Goal: Navigation & Orientation: Understand site structure

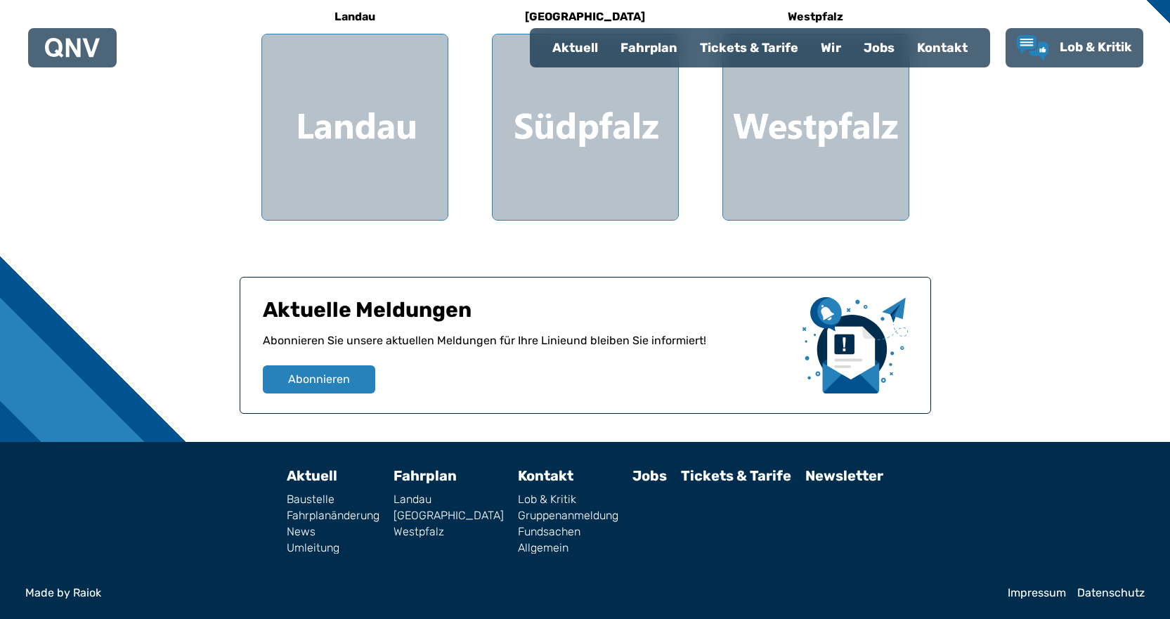
scroll to position [262, 0]
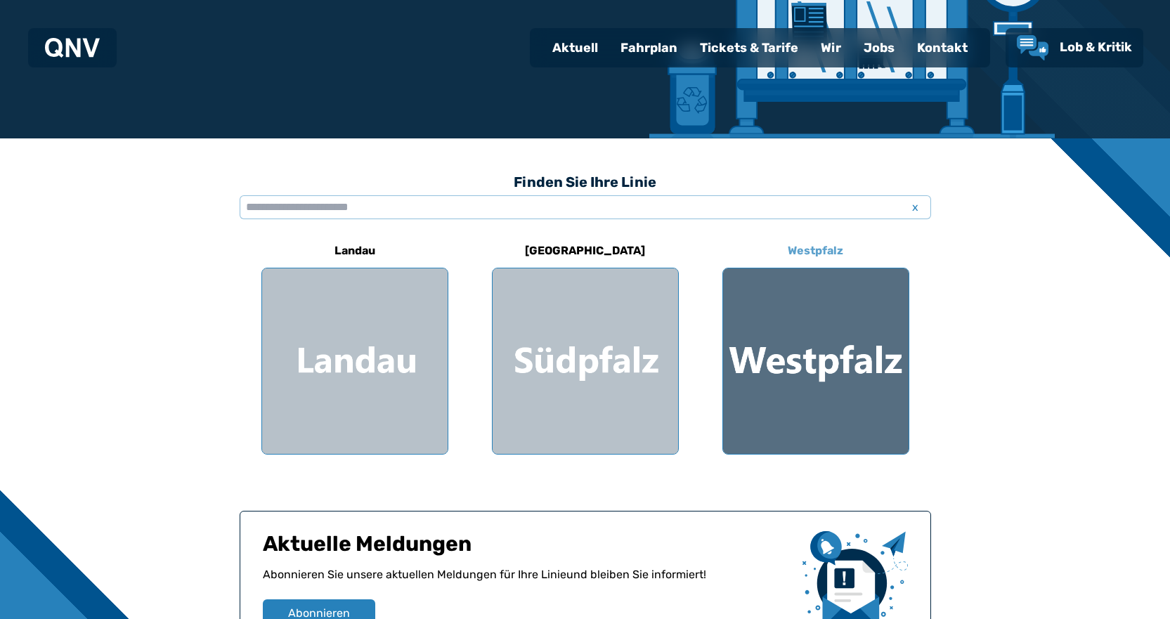
click at [846, 367] on div at bounding box center [815, 360] width 185 height 185
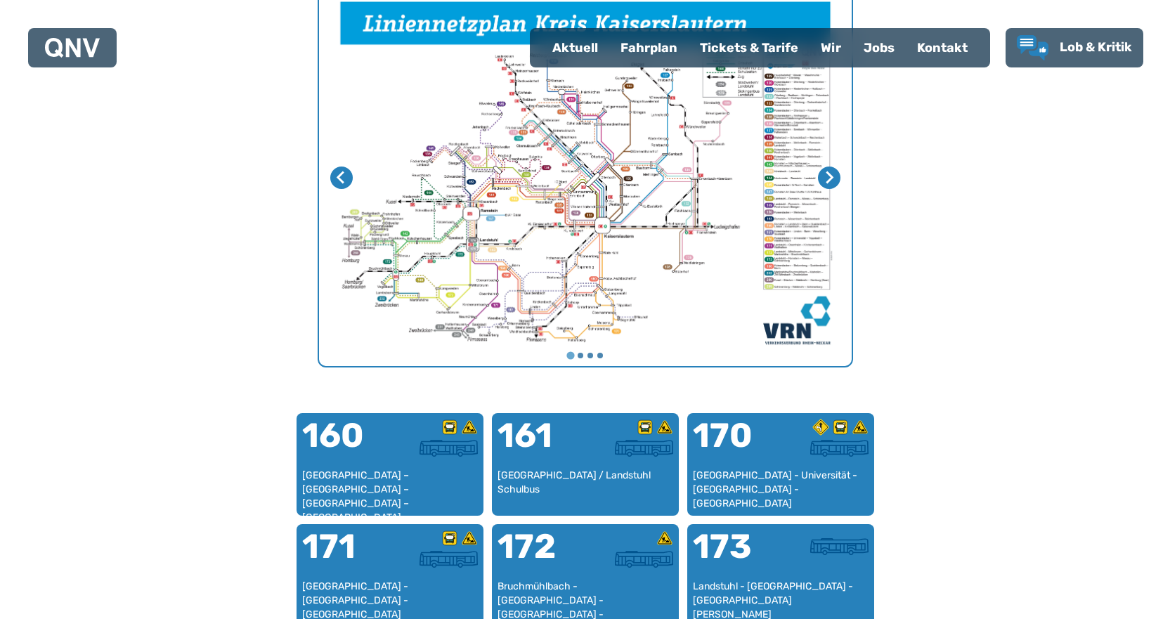
scroll to position [433, 0]
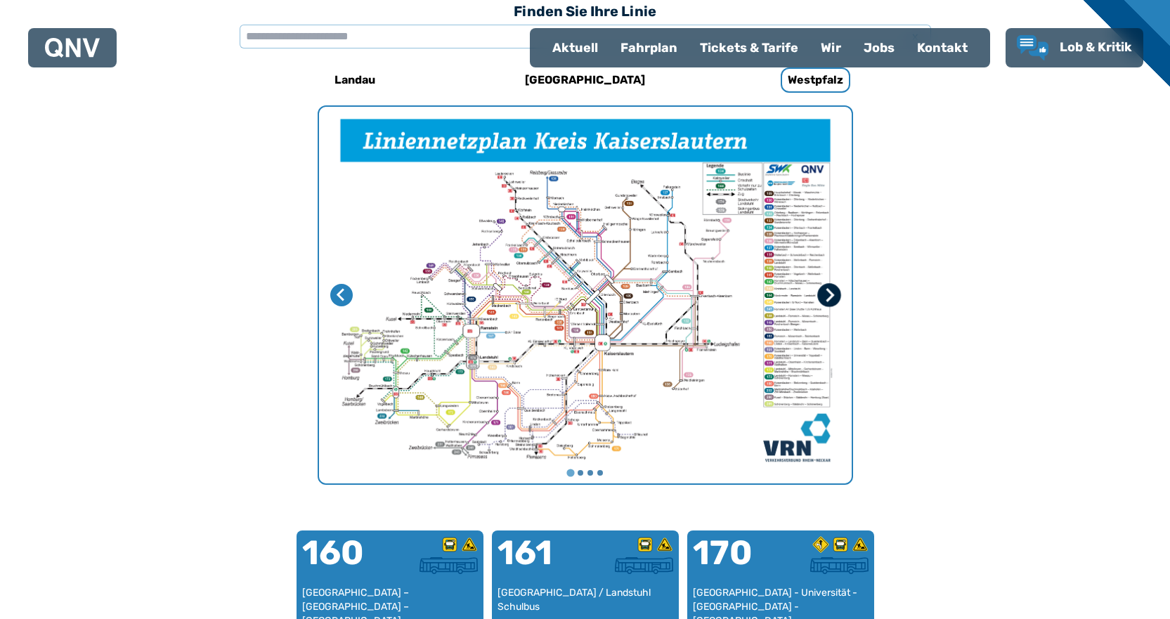
click at [825, 294] on icon "Nächste Seite" at bounding box center [828, 295] width 14 height 14
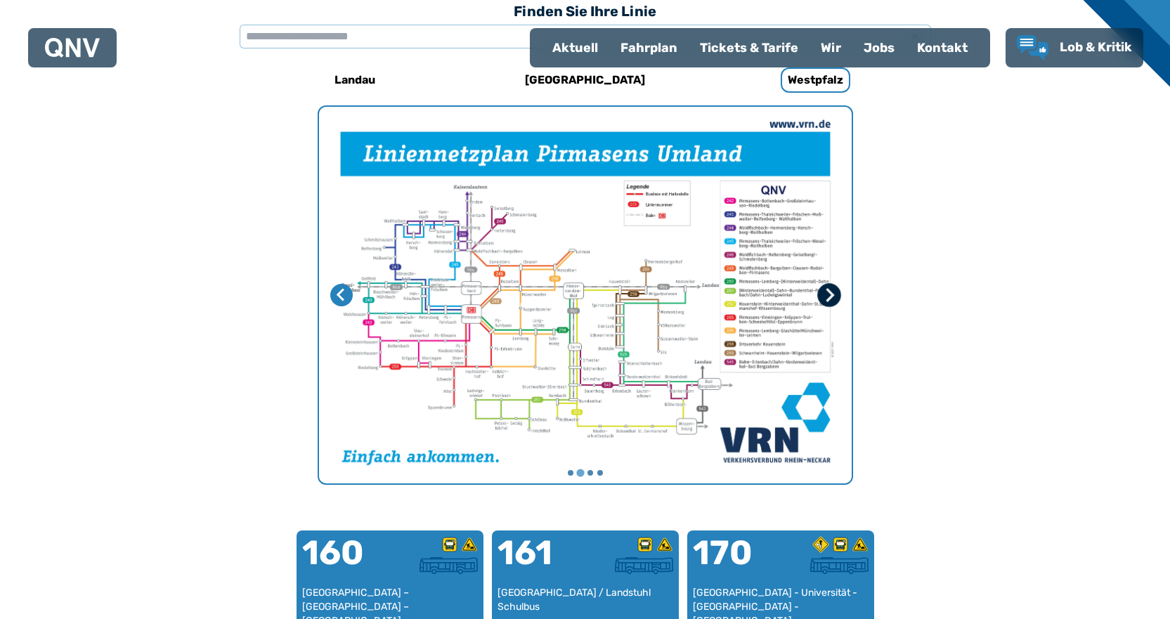
click at [825, 294] on icon "Nächste Seite" at bounding box center [828, 295] width 14 height 14
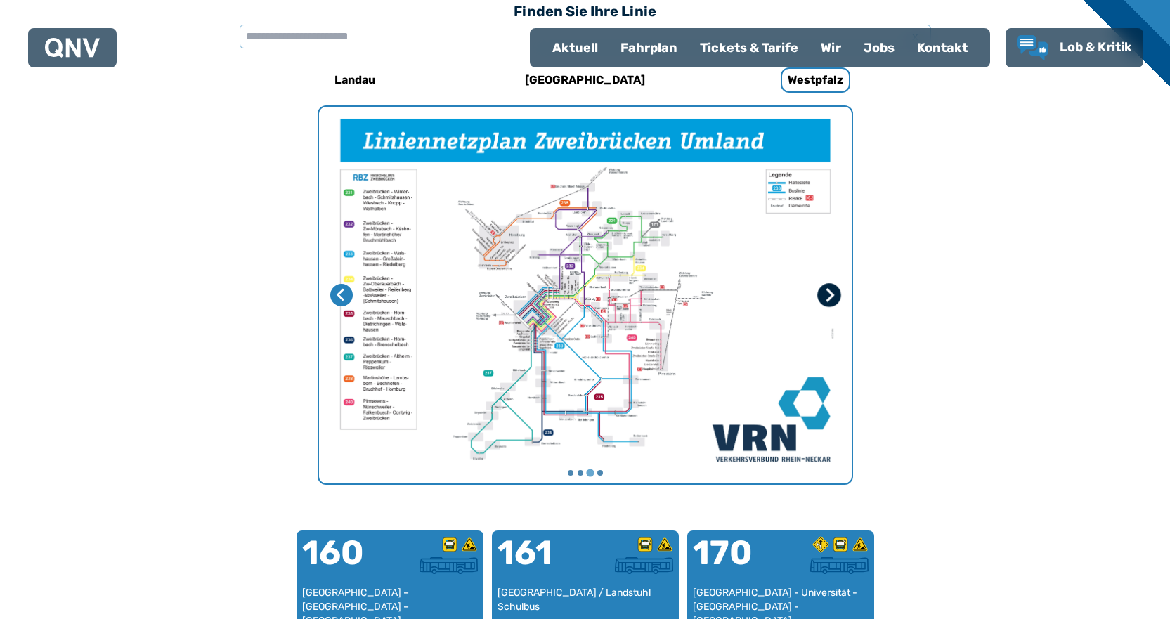
click at [825, 294] on icon "Nächste Seite" at bounding box center [828, 295] width 14 height 14
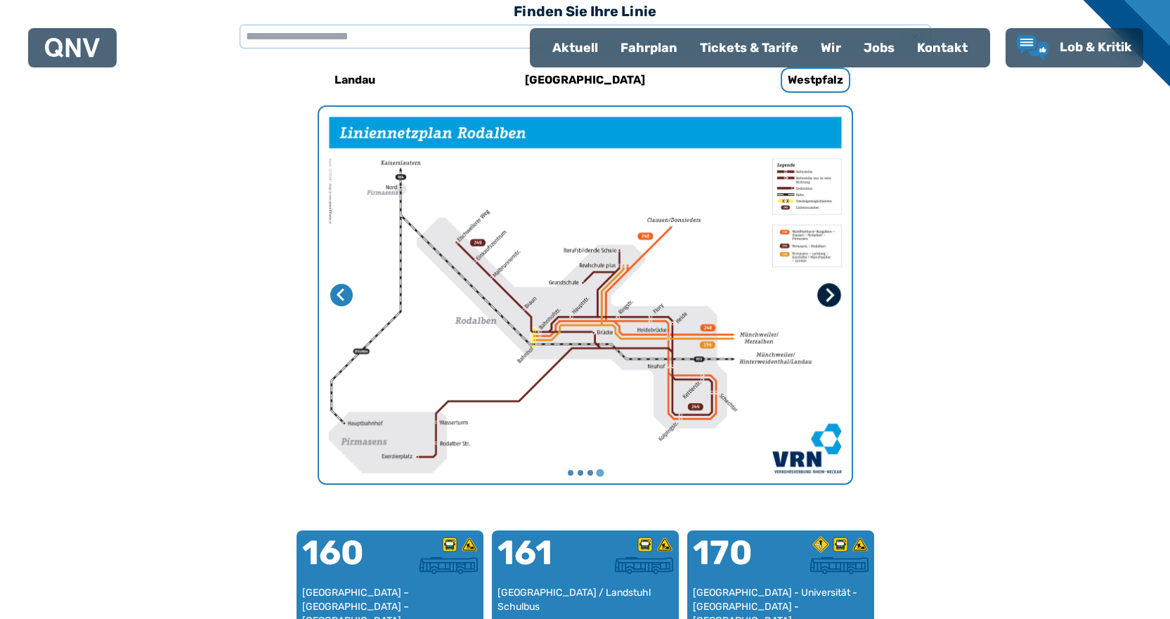
click at [825, 294] on icon "Erste Seite" at bounding box center [828, 295] width 14 height 14
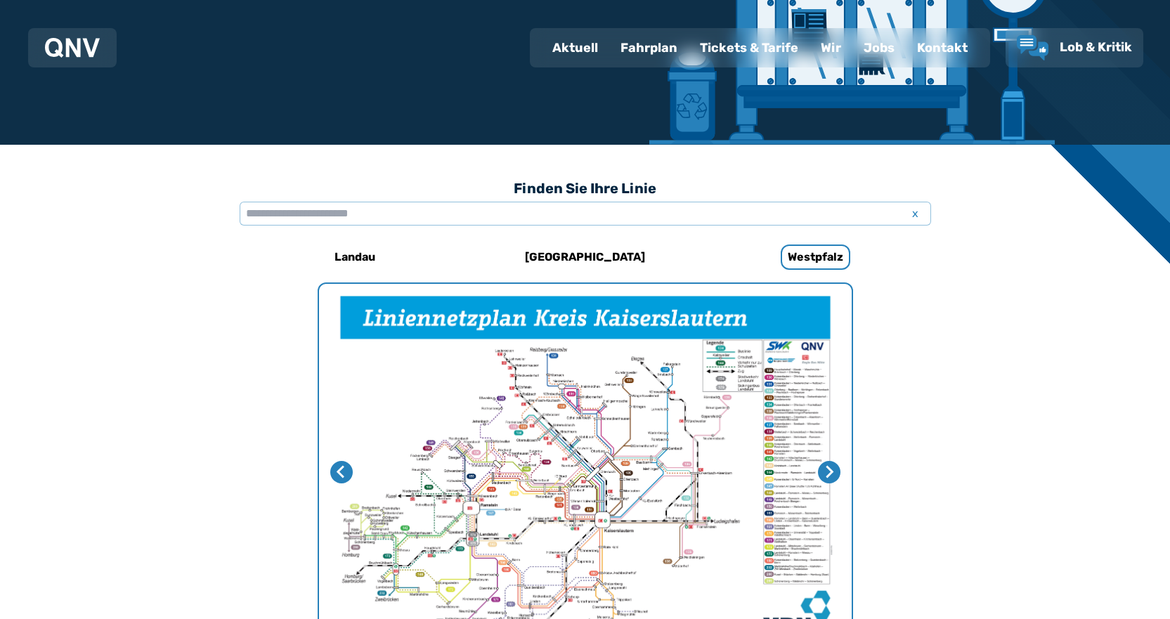
scroll to position [0, 0]
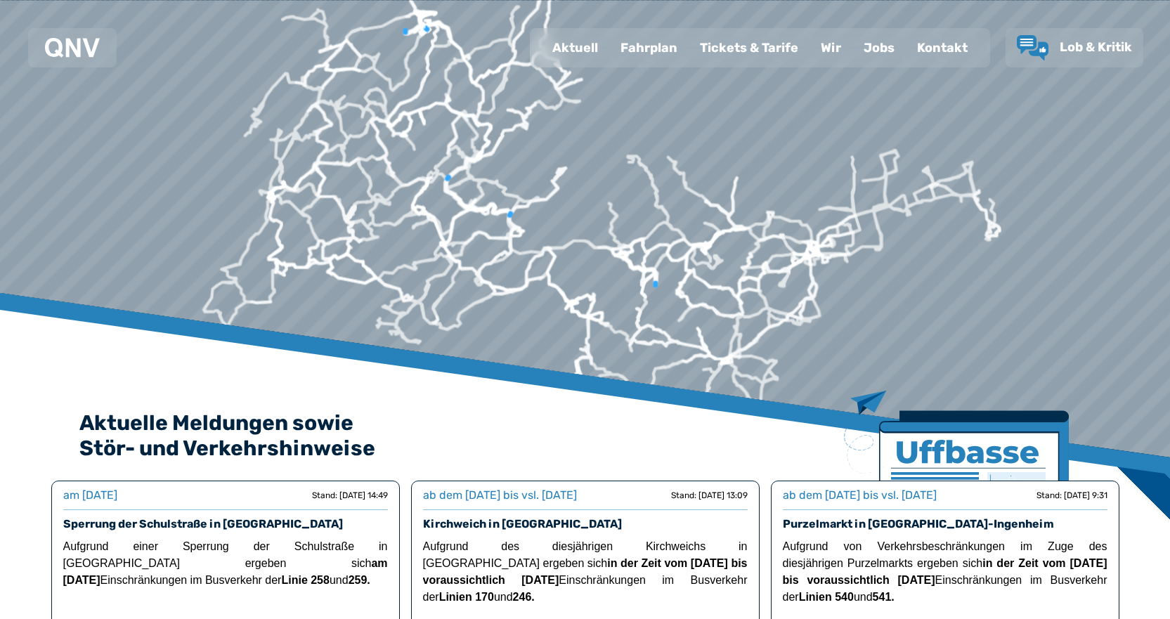
click at [632, 51] on div "Fahrplan" at bounding box center [648, 48] width 79 height 37
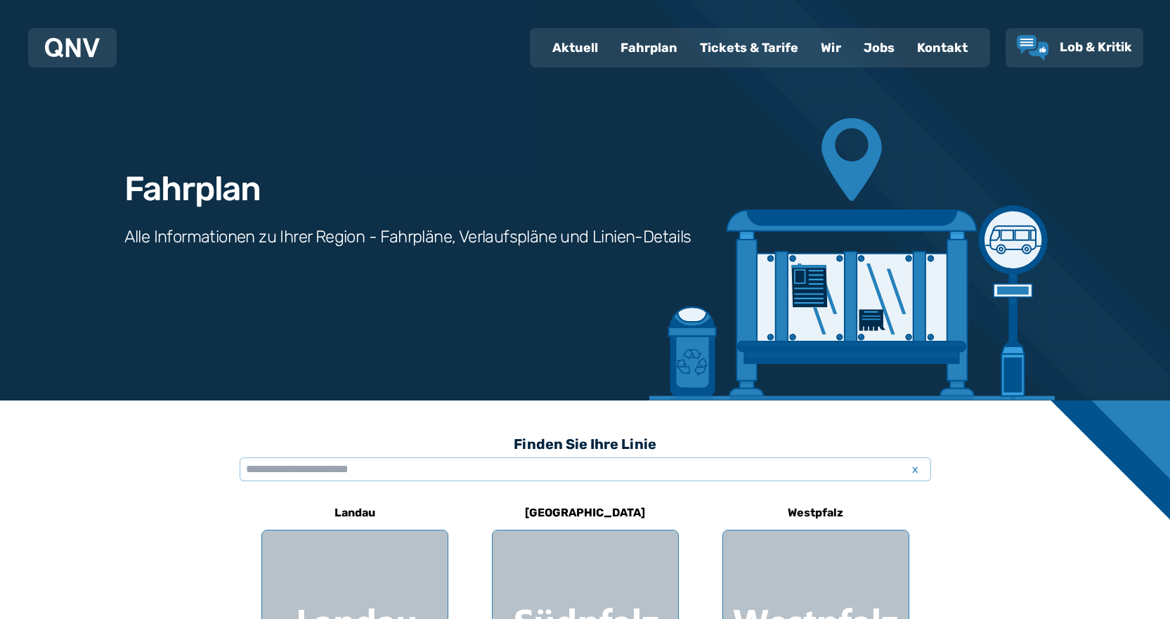
click at [818, 41] on div "Wir" at bounding box center [830, 48] width 43 height 37
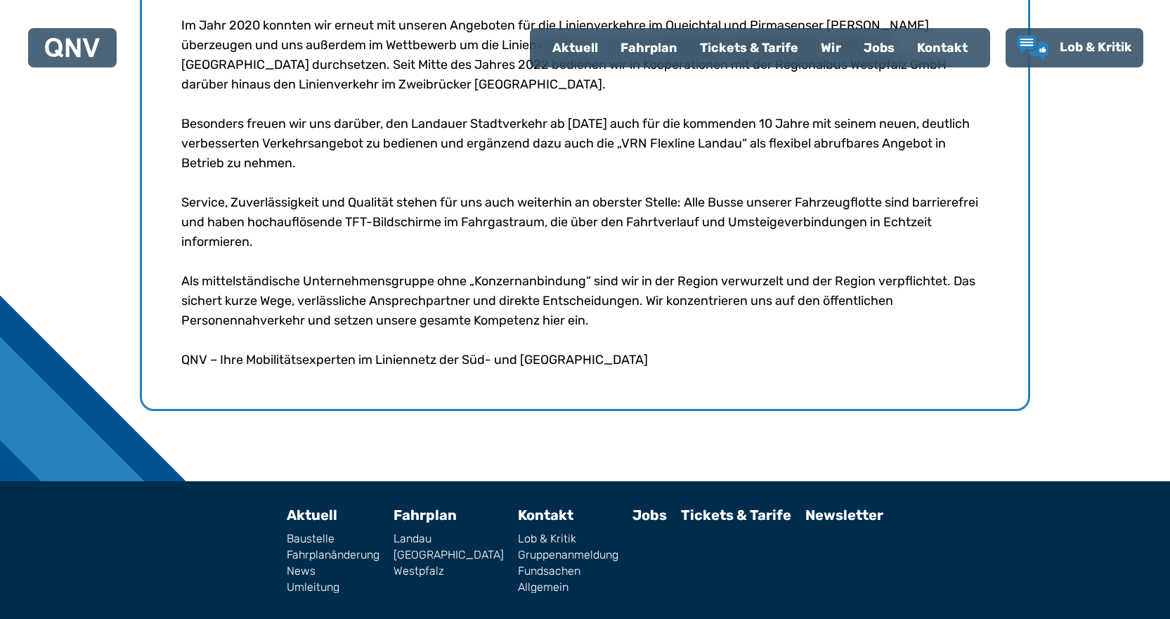
scroll to position [722, 0]
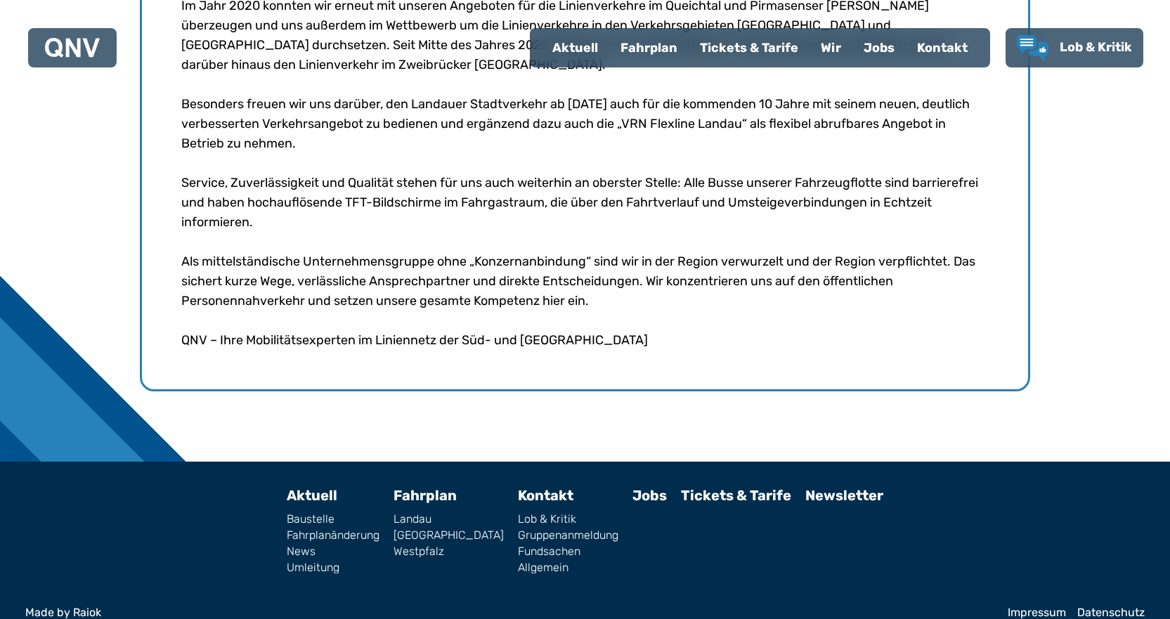
click at [521, 562] on link "Allgemein" at bounding box center [568, 567] width 100 height 11
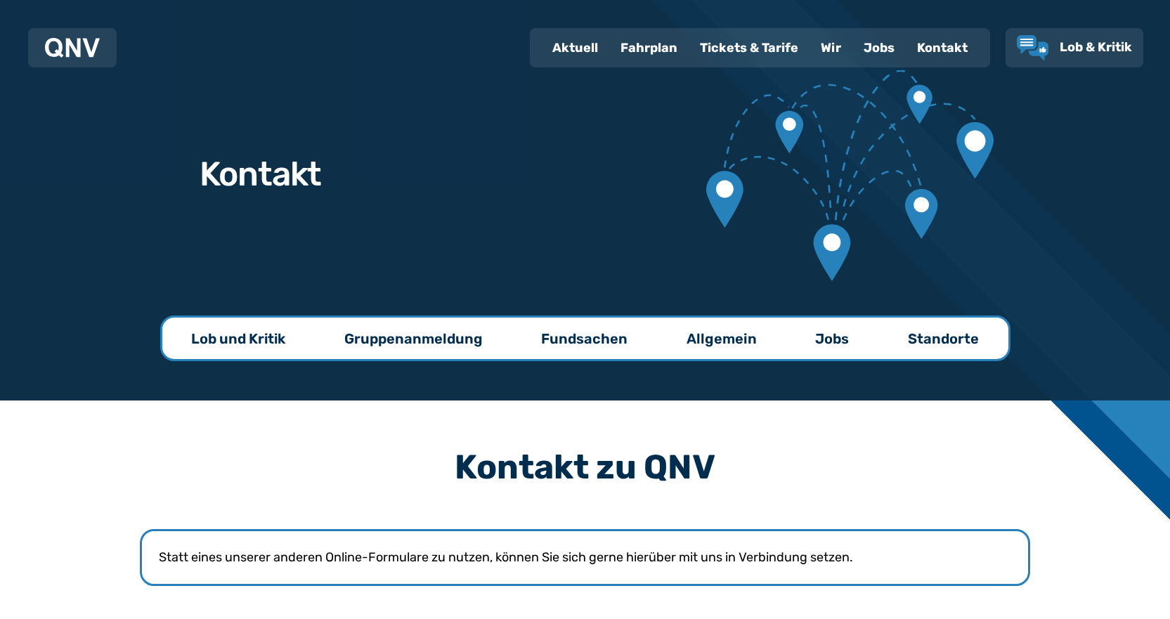
click at [567, 44] on div "Aktuell" at bounding box center [575, 48] width 68 height 37
select select "*"
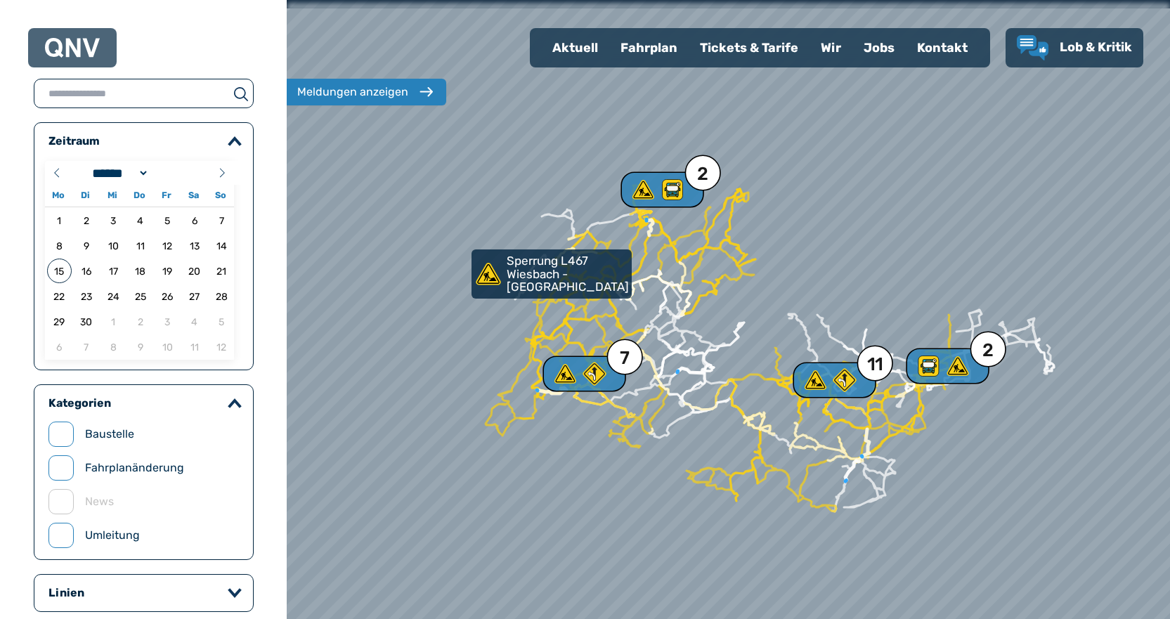
click at [645, 54] on div "Fahrplan" at bounding box center [648, 48] width 79 height 37
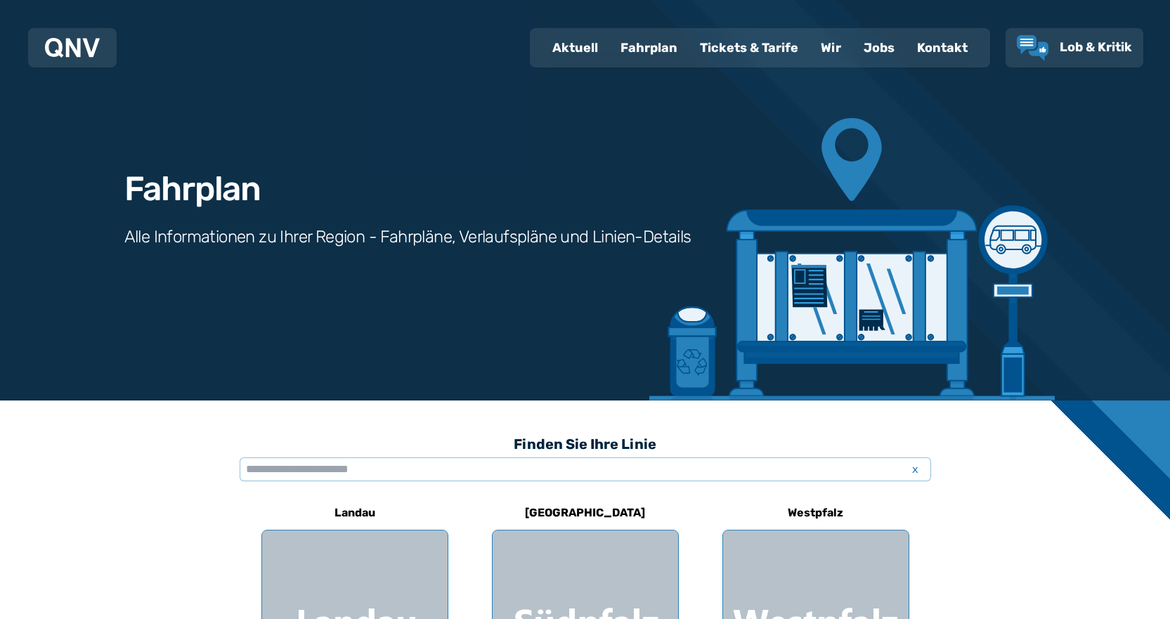
click at [569, 48] on div "Aktuell" at bounding box center [575, 48] width 68 height 37
select select "*"
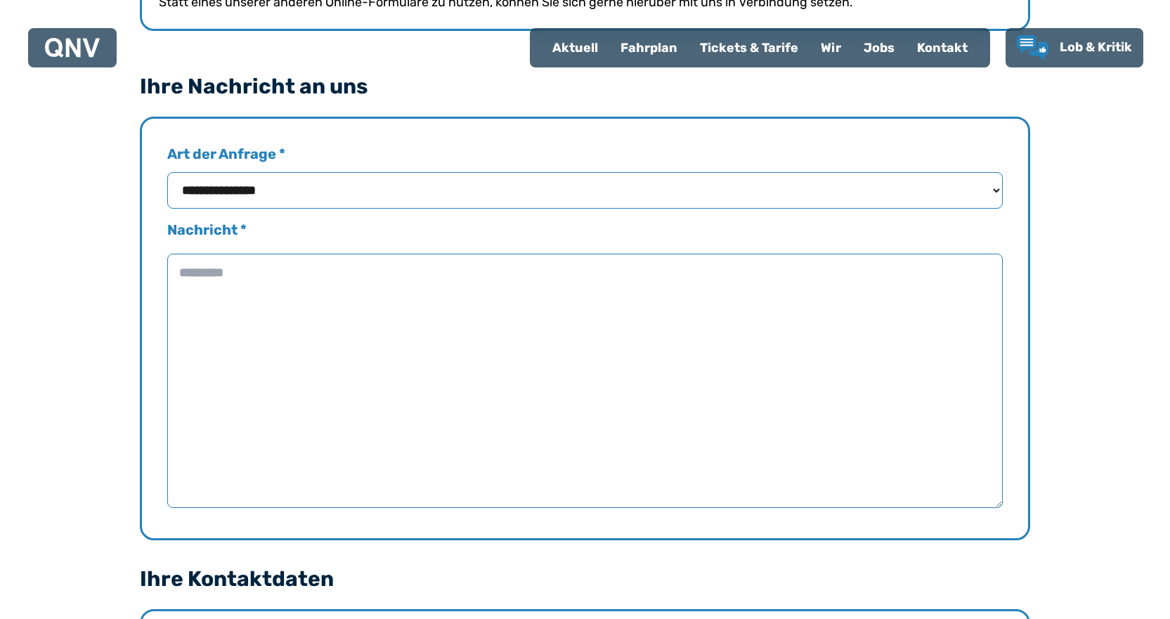
scroll to position [585, 0]
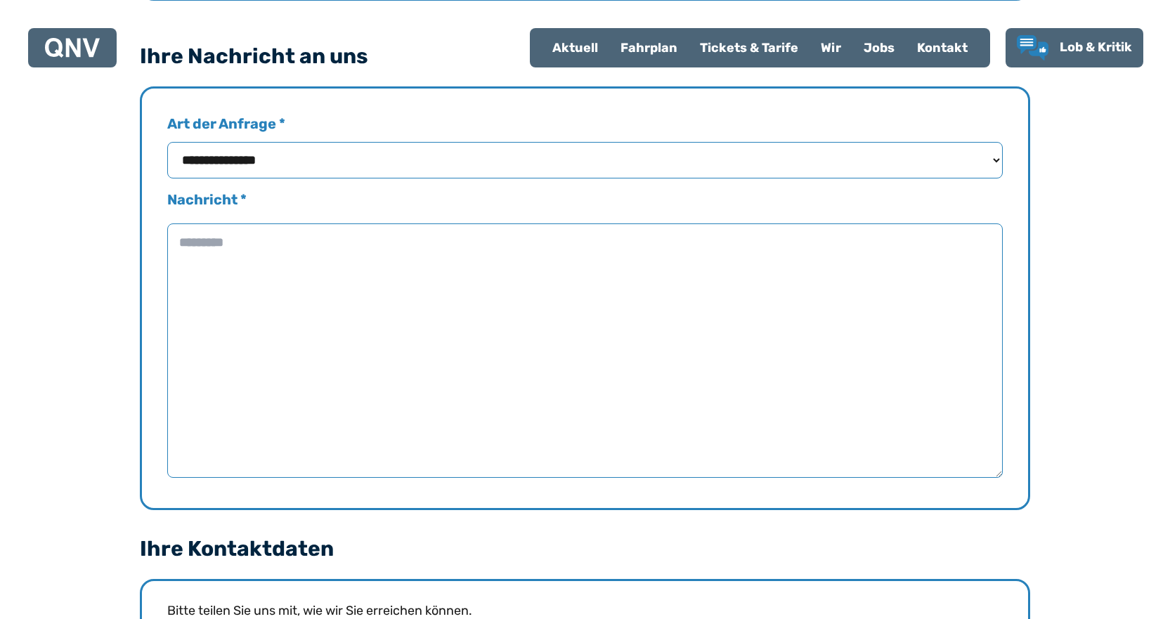
scroll to position [722, 0]
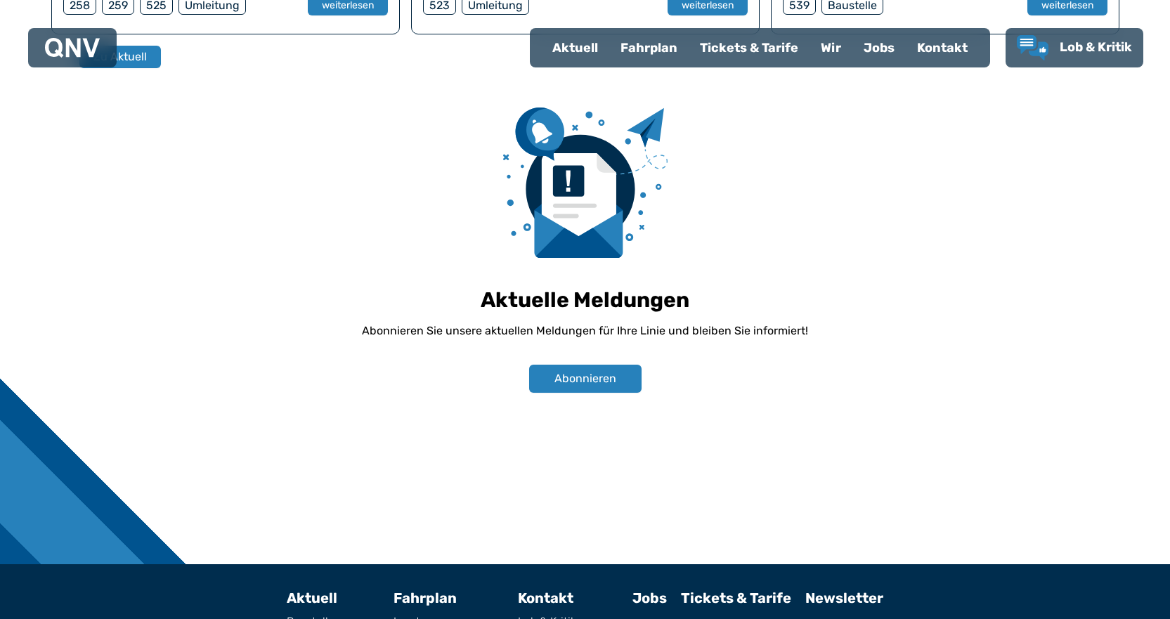
scroll to position [988, 0]
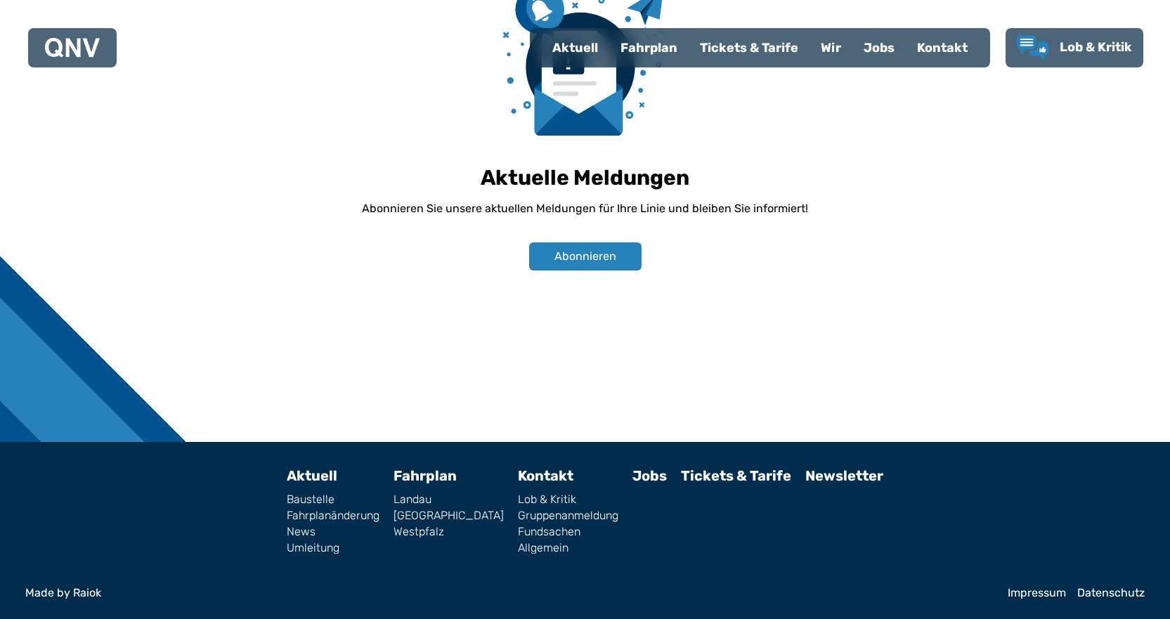
click at [1026, 593] on link "Impressum" at bounding box center [1036, 592] width 58 height 11
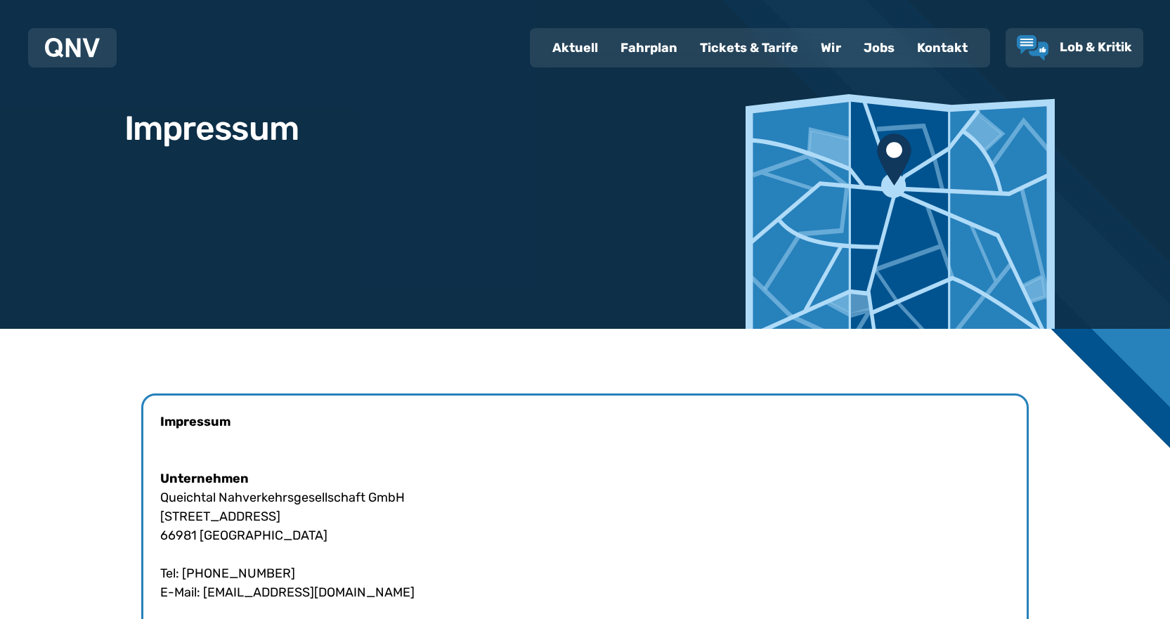
scroll to position [117, 0]
